Goal: Task Accomplishment & Management: Manage account settings

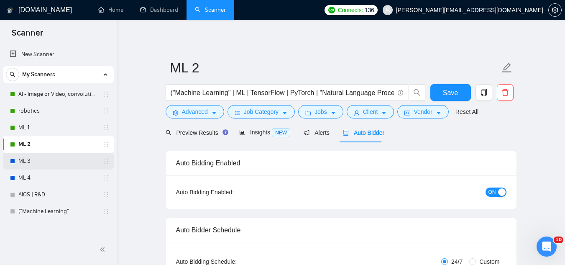
click at [58, 158] on link "ML 3" at bounding box center [57, 161] width 79 height 17
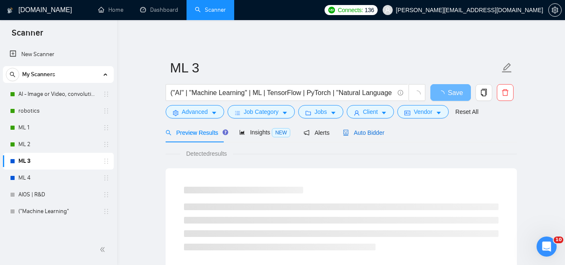
click at [350, 130] on span "Auto Bidder" at bounding box center [363, 132] width 41 height 7
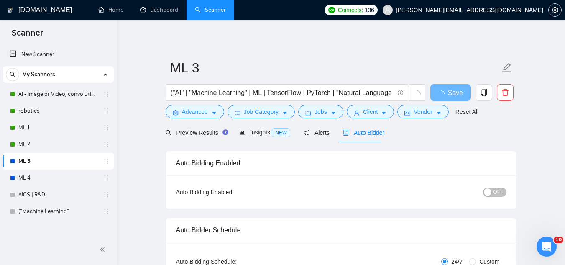
click at [493, 193] on button "OFF" at bounding box center [494, 191] width 23 height 9
click at [457, 92] on span "Save" at bounding box center [450, 92] width 15 height 10
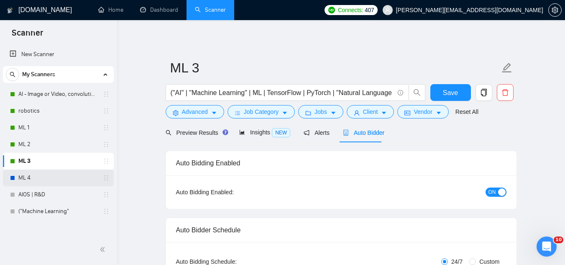
click at [61, 178] on link "ML 4" at bounding box center [57, 177] width 79 height 17
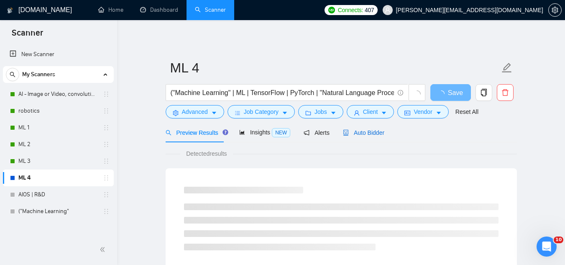
click at [357, 136] on div "Auto Bidder" at bounding box center [363, 132] width 41 height 9
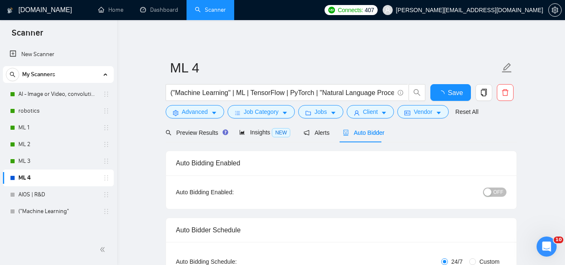
click at [489, 189] on div "button" at bounding box center [488, 192] width 8 height 8
click at [450, 94] on span "Save" at bounding box center [450, 92] width 15 height 10
click at [37, 194] on link "AIOS | R&D" at bounding box center [57, 194] width 79 height 17
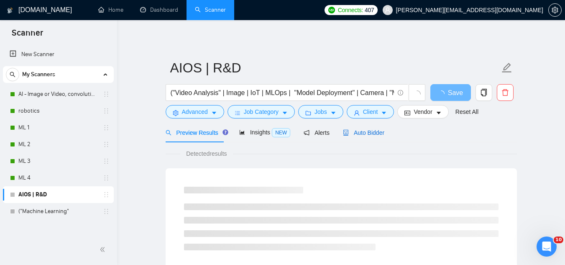
click at [352, 133] on span "Auto Bidder" at bounding box center [363, 132] width 41 height 7
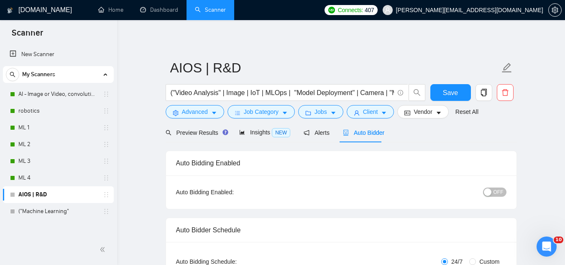
click at [501, 196] on span "OFF" at bounding box center [498, 191] width 10 height 9
click at [501, 196] on button "ON" at bounding box center [495, 191] width 21 height 9
click at [501, 196] on span "OFF" at bounding box center [498, 191] width 10 height 9
click at [455, 94] on span "Save" at bounding box center [450, 92] width 15 height 10
